Goal: Check status: Check status

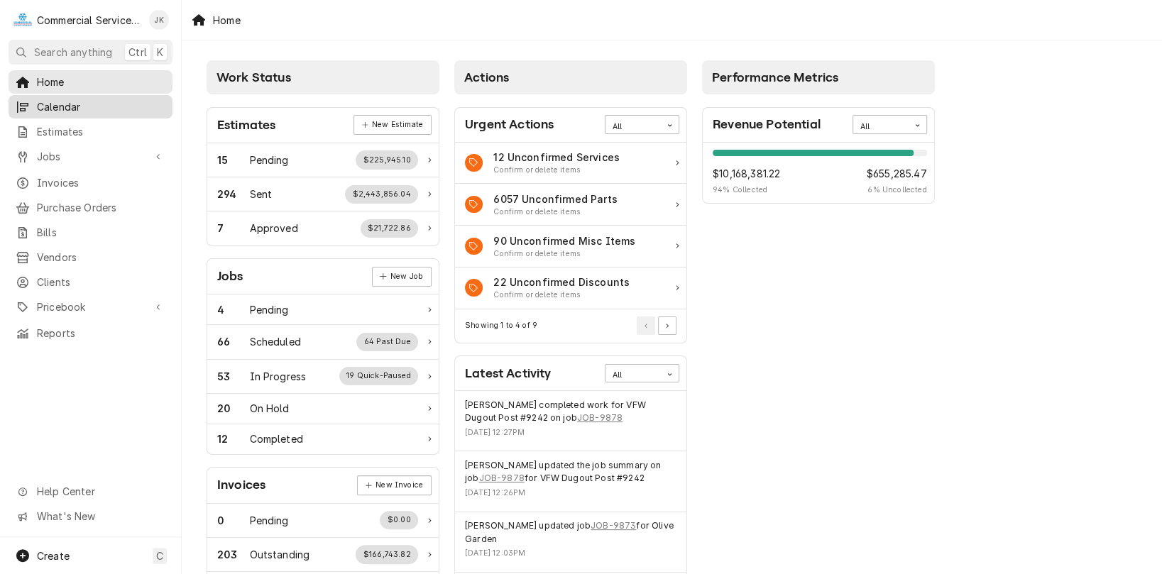
click at [74, 99] on span "Calendar" at bounding box center [101, 106] width 128 height 15
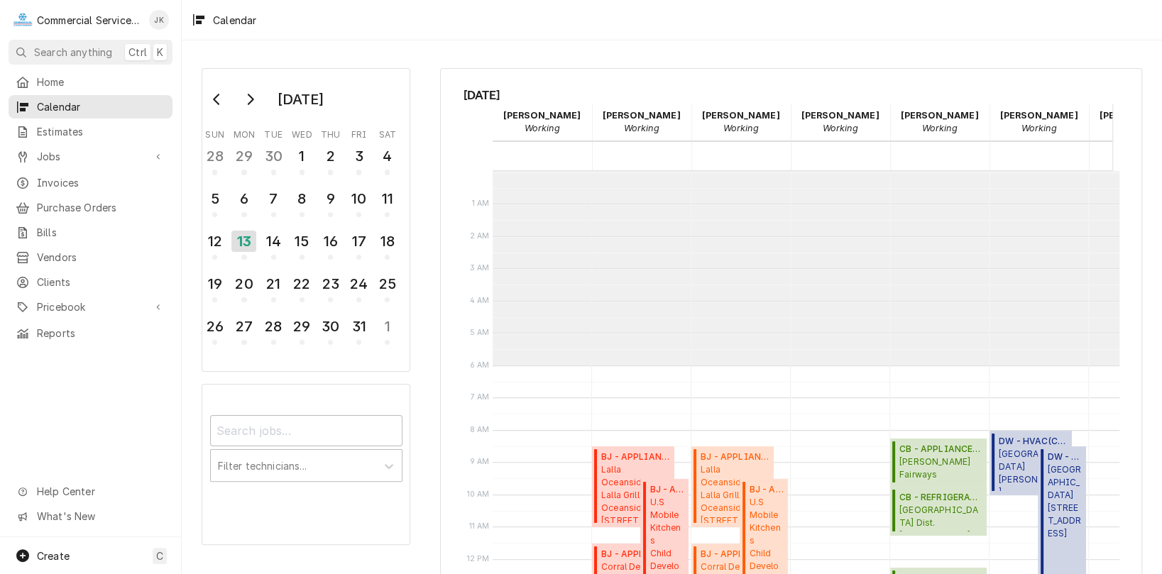
scroll to position [194, 0]
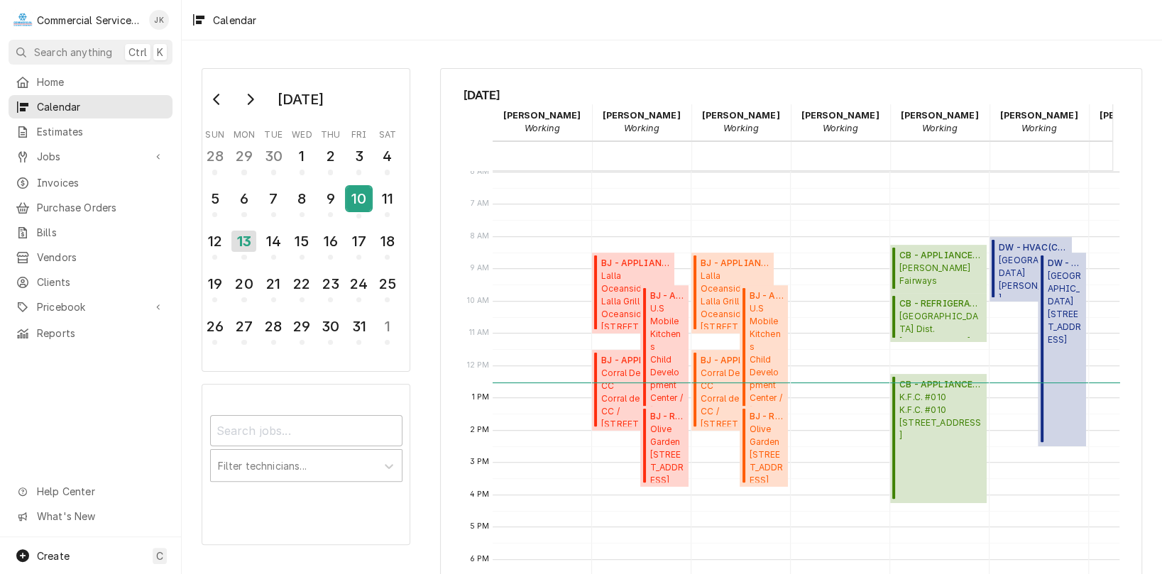
click at [355, 192] on div "10" at bounding box center [358, 199] width 25 height 24
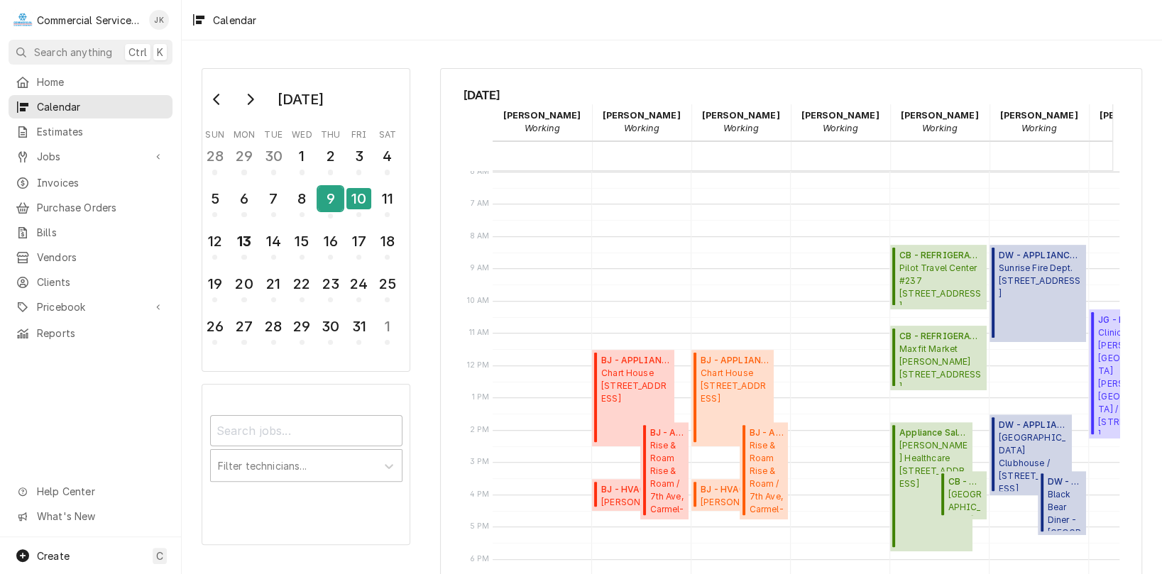
click at [332, 197] on div "9" at bounding box center [330, 199] width 25 height 24
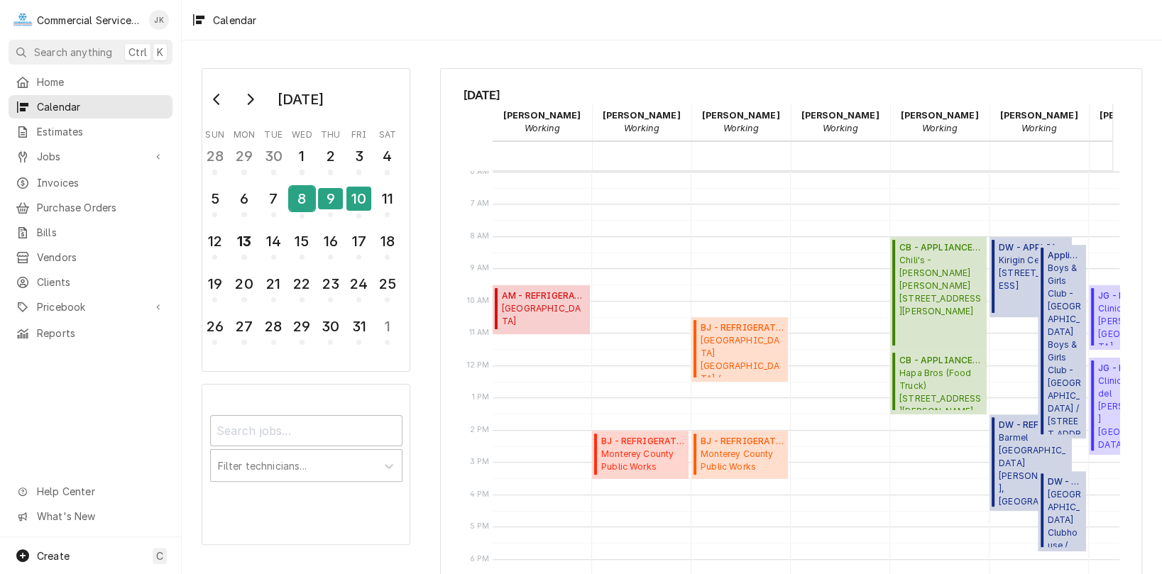
click at [308, 202] on div "8" at bounding box center [302, 199] width 25 height 24
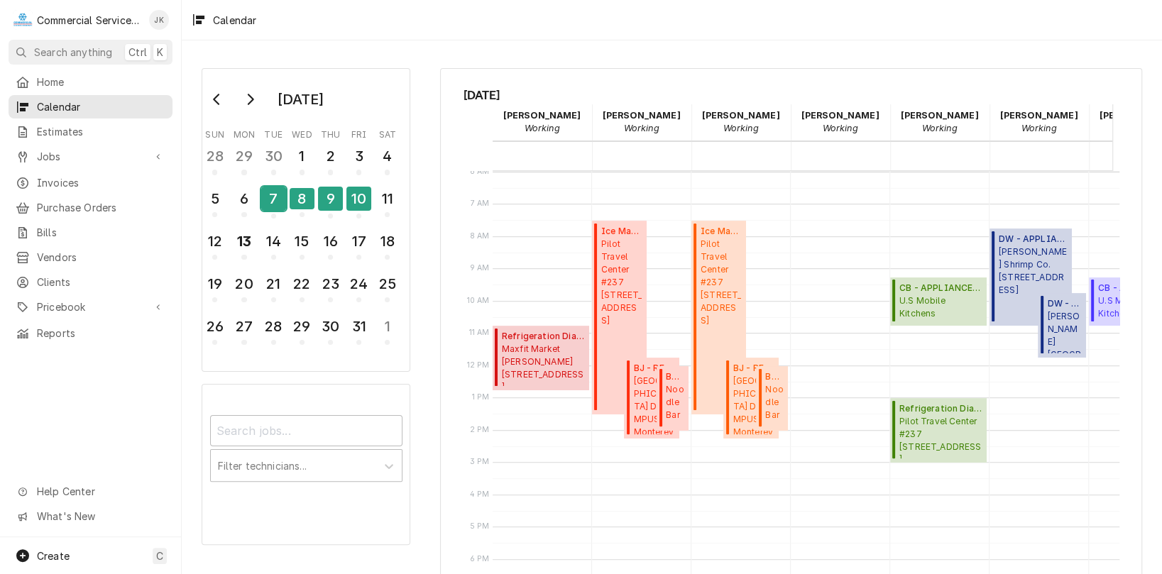
click at [274, 193] on div "7" at bounding box center [273, 199] width 25 height 24
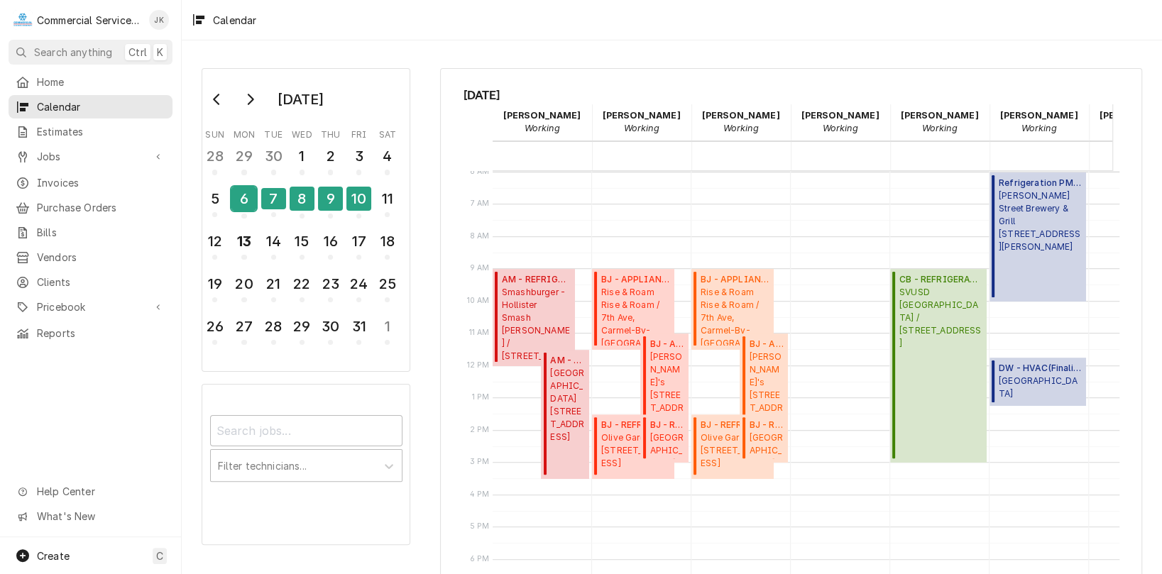
click at [244, 200] on div "6" at bounding box center [243, 199] width 25 height 24
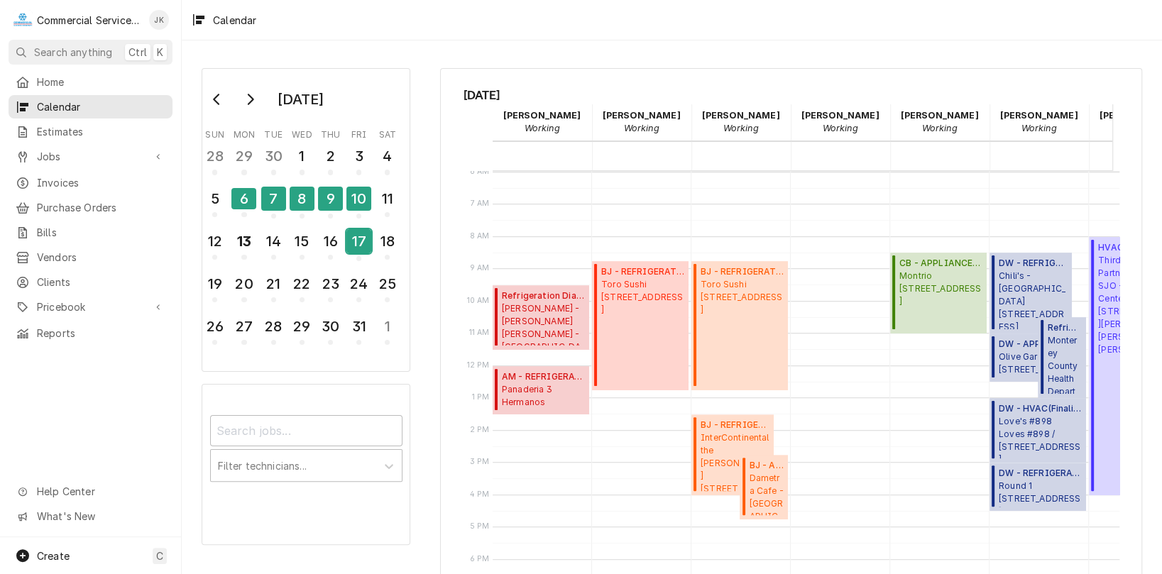
click at [361, 239] on div "17" at bounding box center [358, 241] width 25 height 24
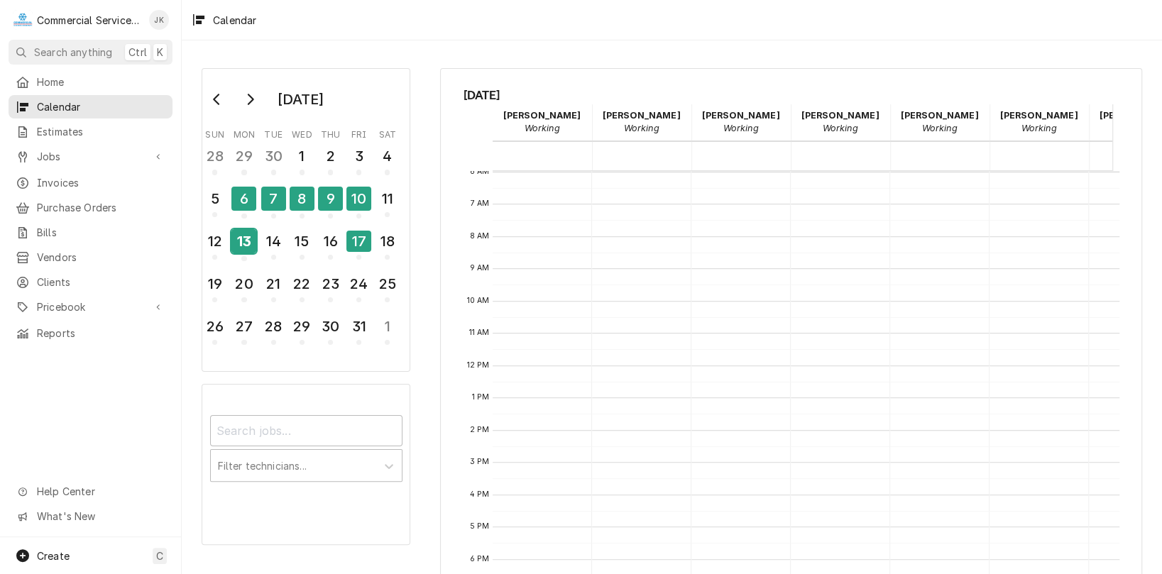
click at [251, 236] on div "13" at bounding box center [243, 241] width 25 height 24
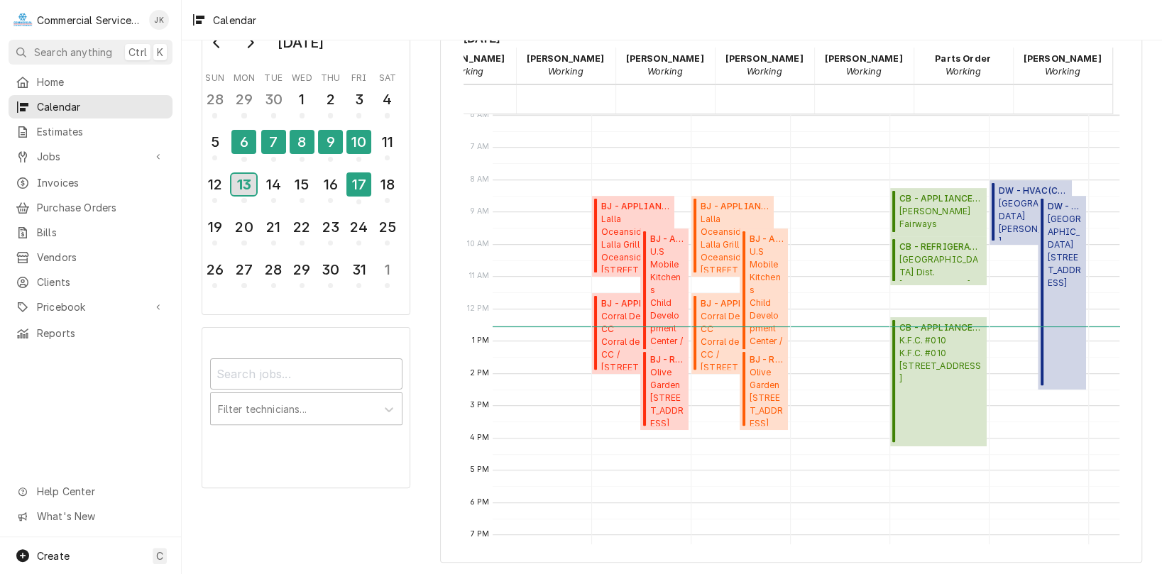
scroll to position [0, 0]
